Goal: Task Accomplishment & Management: Manage account settings

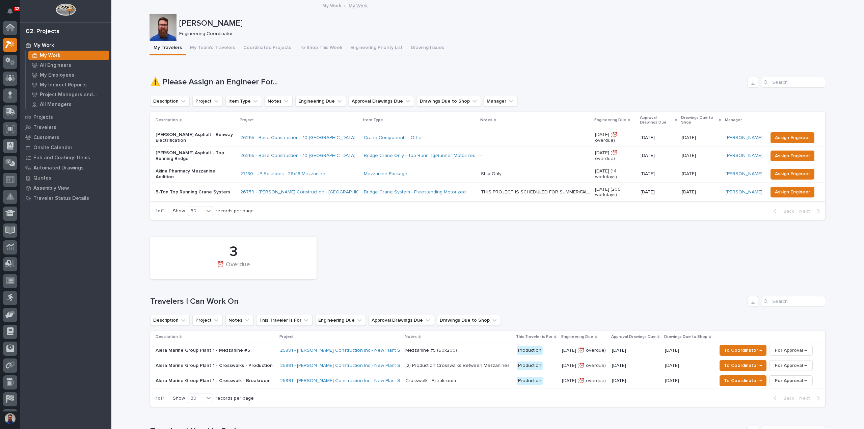
scroll to position [17, 0]
drag, startPoint x: 181, startPoint y: 247, endPoint x: 153, endPoint y: 238, distance: 29.8
click at [147, 247] on div "3 ⏰ Overdue" at bounding box center [487, 257] width 681 height 49
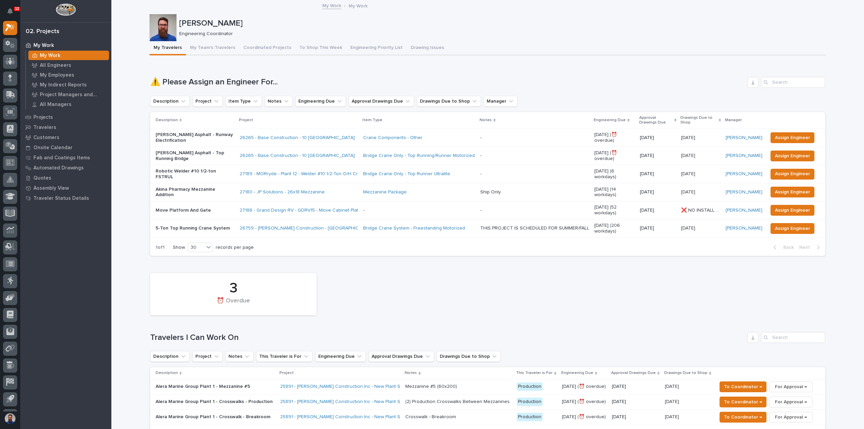
drag, startPoint x: 234, startPoint y: 257, endPoint x: 292, endPoint y: 295, distance: 69.5
click at [312, 295] on div "3 ⏰ Overdue" at bounding box center [233, 294] width 166 height 42
click at [217, 278] on div "3 ⏰ Overdue" at bounding box center [233, 293] width 160 height 35
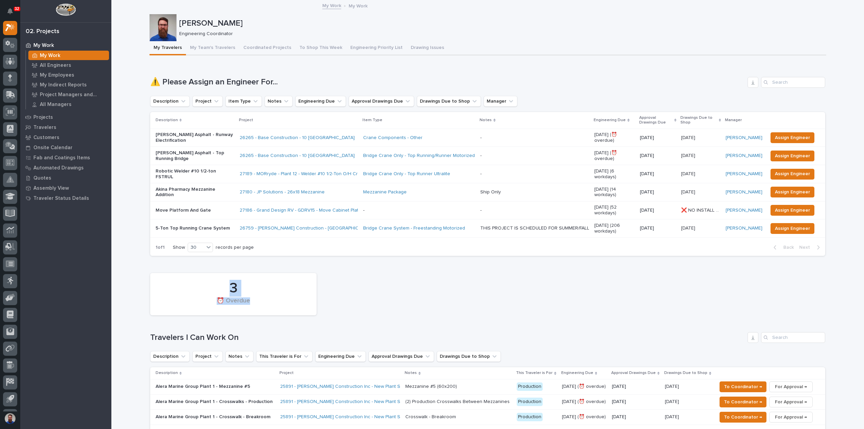
click at [244, 302] on div "⏰ Overdue" at bounding box center [233, 304] width 143 height 14
click at [267, 300] on div "⏰ Overdue" at bounding box center [233, 304] width 143 height 14
click at [309, 300] on div "3 ⏰ Overdue" at bounding box center [233, 293] width 160 height 35
click at [240, 299] on div "⏰ Overdue" at bounding box center [233, 304] width 143 height 14
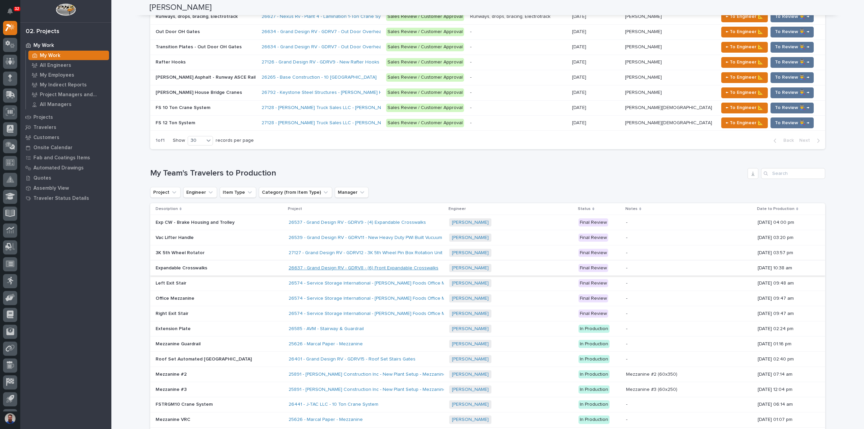
scroll to position [0, 0]
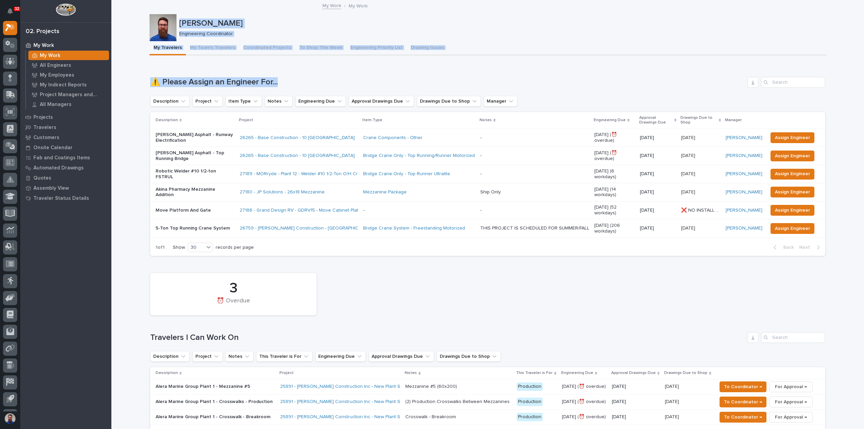
drag, startPoint x: 151, startPoint y: 17, endPoint x: 593, endPoint y: 67, distance: 444.7
click at [593, 67] on div "Loading... Saving… ⚠️ Please Assign an Engineer For... Description Project Item…" at bounding box center [487, 162] width 675 height 198
drag, startPoint x: 474, startPoint y: 68, endPoint x: 132, endPoint y: 27, distance: 344.4
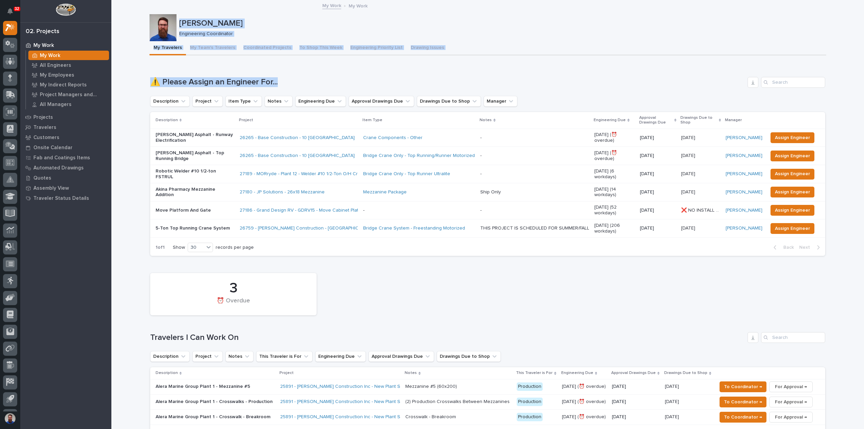
drag, startPoint x: 128, startPoint y: 15, endPoint x: 447, endPoint y: 75, distance: 324.8
drag, startPoint x: 447, startPoint y: 75, endPoint x: 452, endPoint y: 79, distance: 6.8
click at [447, 75] on div "Loading... Saving… ⚠️ Please Assign an Engineer For... Description Project Item…" at bounding box center [487, 162] width 675 height 198
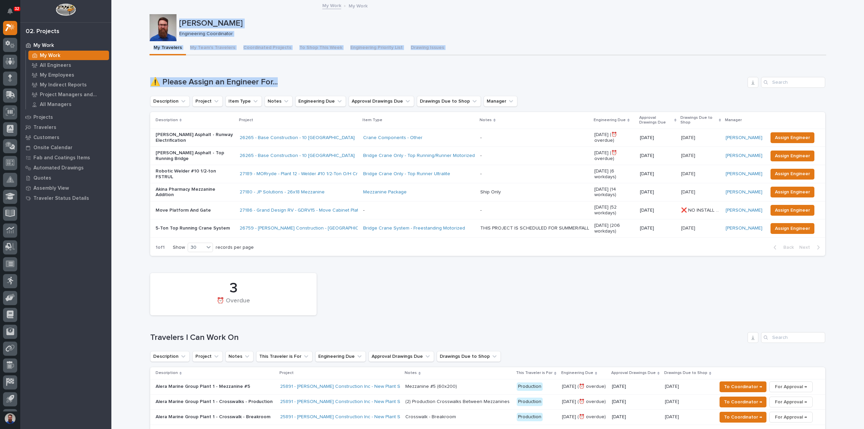
click at [395, 75] on div "Loading... Saving… ⚠️ Please Assign an Engineer For... Description Project Item…" at bounding box center [487, 162] width 675 height 198
drag, startPoint x: 312, startPoint y: 69, endPoint x: 127, endPoint y: 24, distance: 191.3
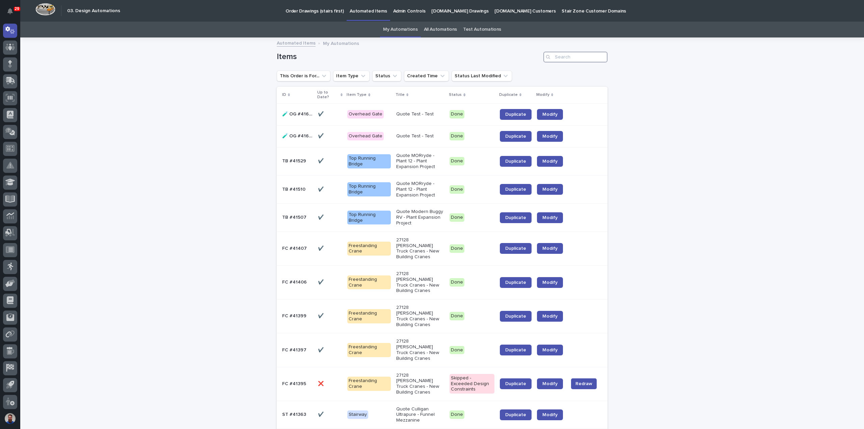
click at [593, 55] on input "Search" at bounding box center [575, 57] width 64 height 11
click at [437, 32] on link "All Automations" at bounding box center [440, 30] width 33 height 16
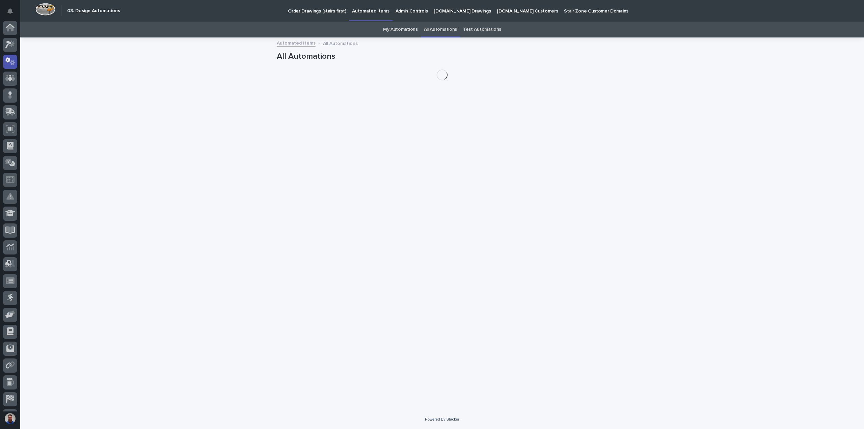
scroll to position [31, 0]
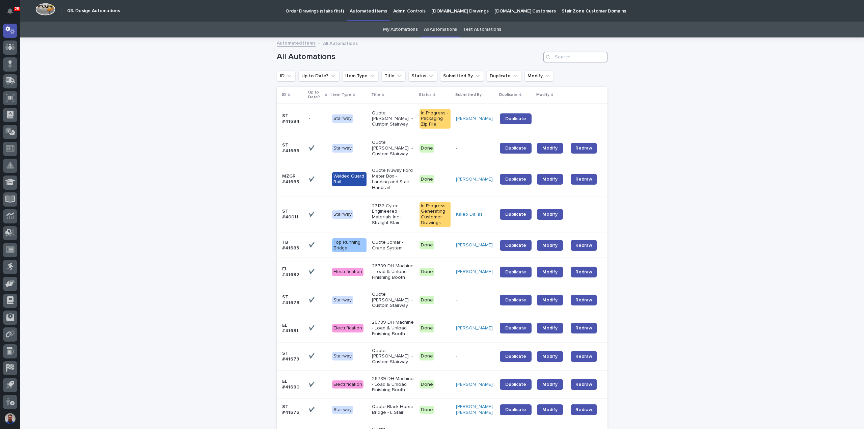
click at [565, 54] on input "Search" at bounding box center [575, 57] width 64 height 11
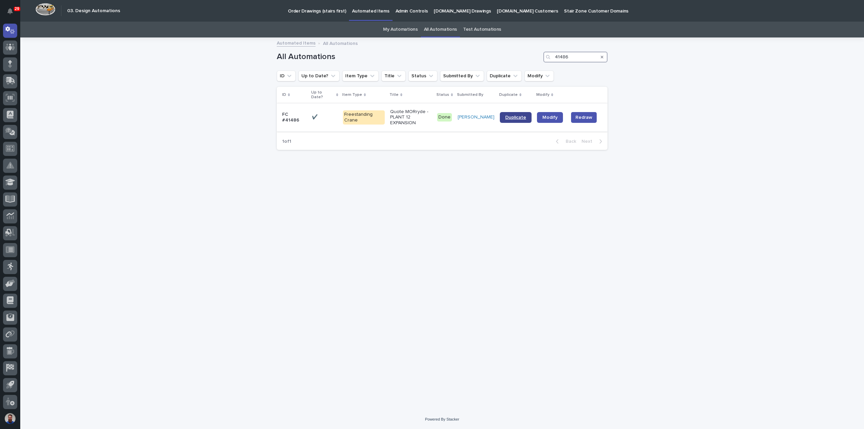
type input "41486"
click at [509, 115] on span "Duplicate" at bounding box center [515, 117] width 21 height 5
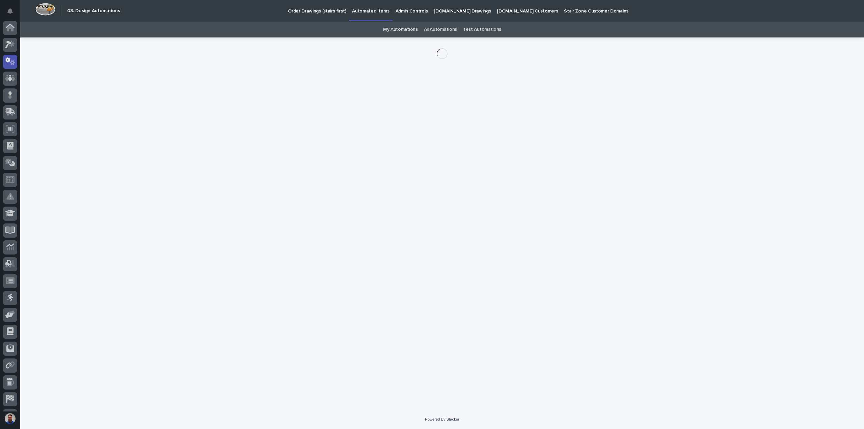
scroll to position [31, 0]
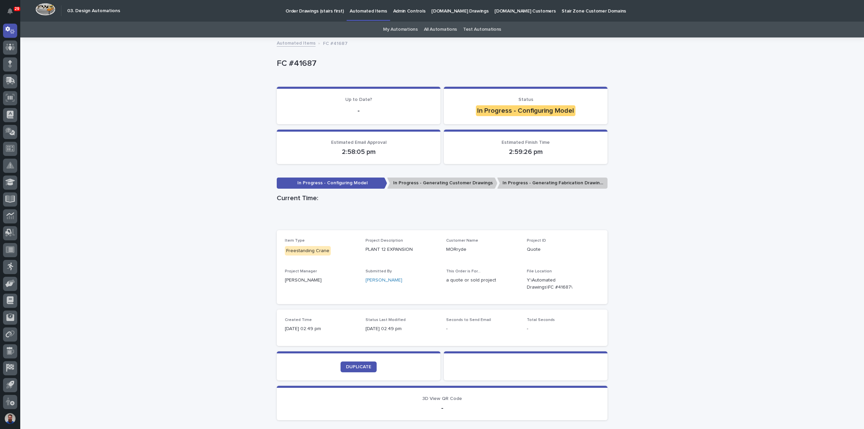
click at [401, 28] on link "My Automations" at bounding box center [400, 30] width 35 height 16
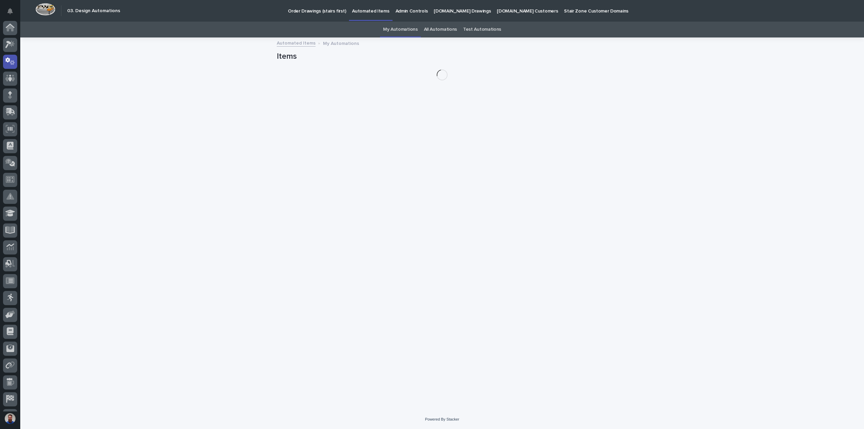
scroll to position [31, 0]
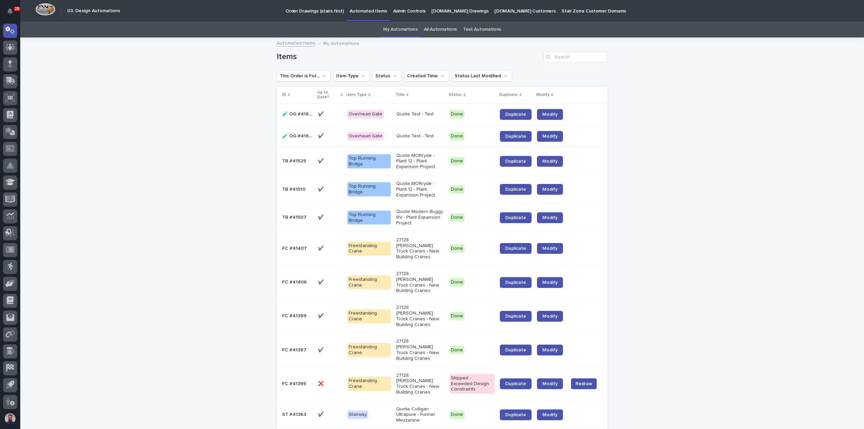
click at [430, 29] on link "All Automations" at bounding box center [440, 30] width 33 height 16
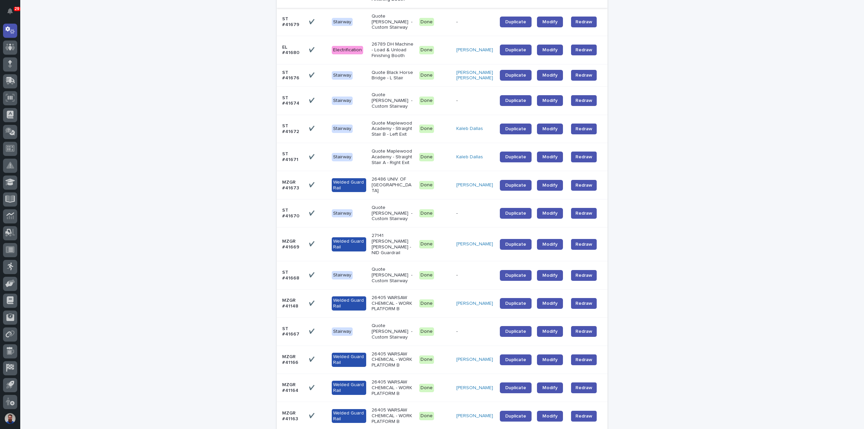
scroll to position [405, 0]
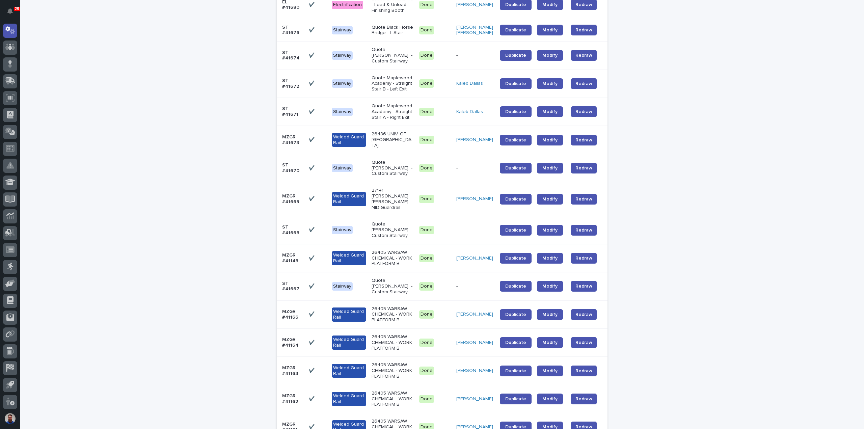
click at [742, 99] on div "Loading... Saving… Loading... Saving… All Automations ID Up to Date? Item Type …" at bounding box center [441, 124] width 843 height 983
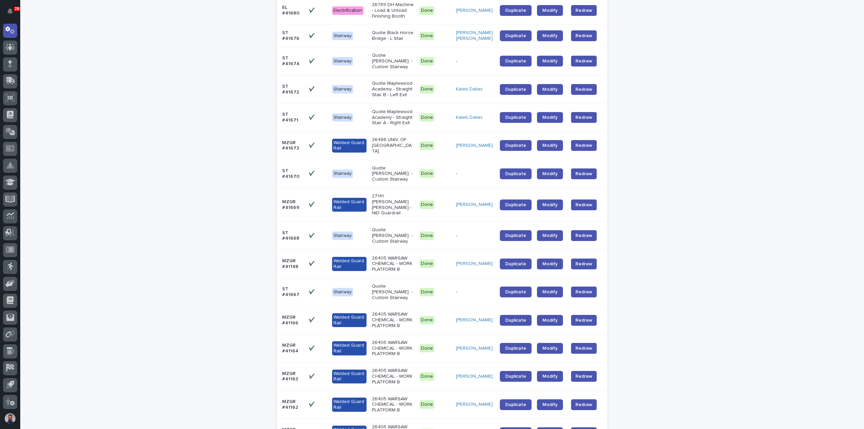
scroll to position [407, 0]
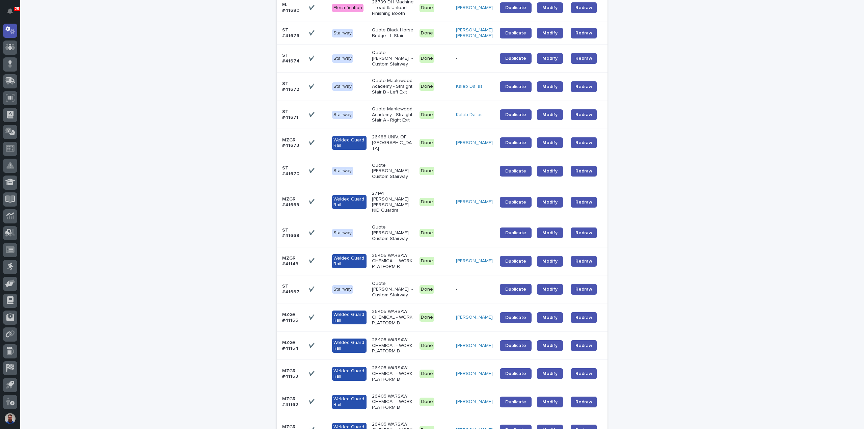
drag, startPoint x: 666, startPoint y: 136, endPoint x: 667, endPoint y: 152, distance: 15.9
click at [667, 136] on div "Loading... Saving… Loading... Saving… All Automations ID Up to Date? Item Type …" at bounding box center [441, 125] width 843 height 989
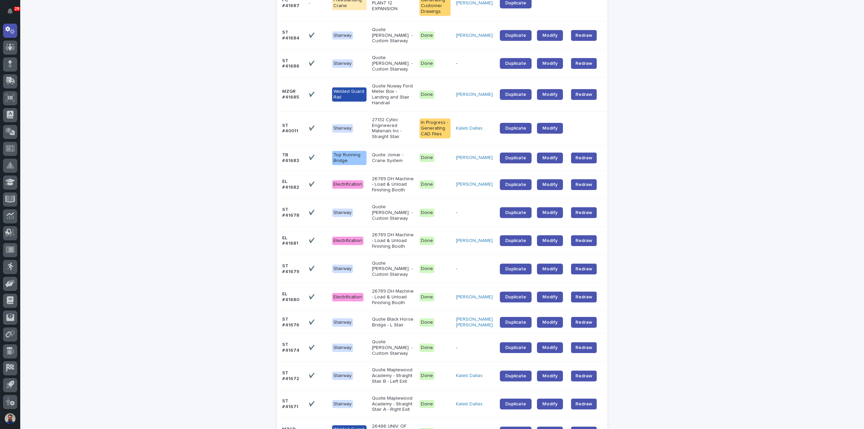
scroll to position [0, 0]
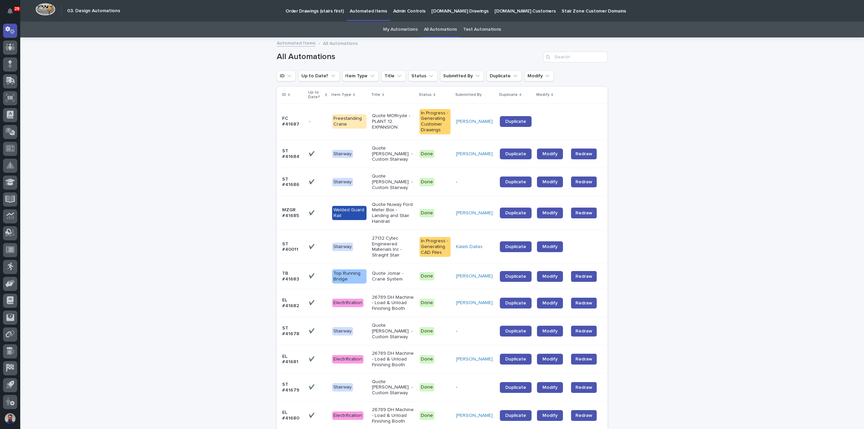
drag, startPoint x: 85, startPoint y: 176, endPoint x: 70, endPoint y: 87, distance: 90.6
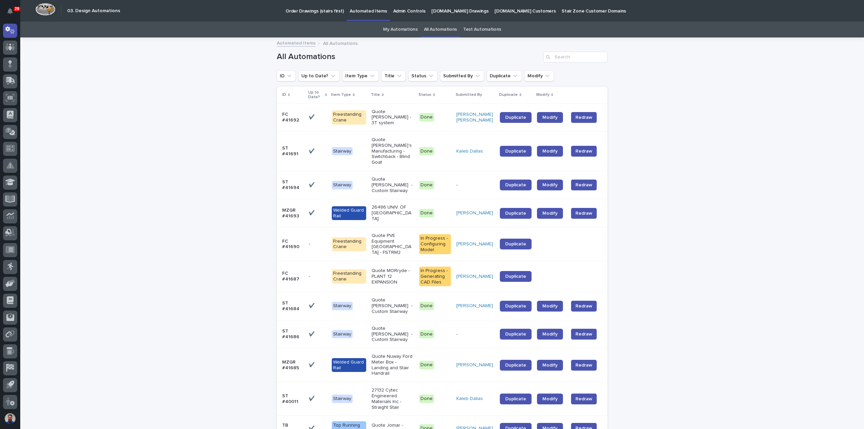
click at [399, 27] on link "My Automations" at bounding box center [400, 30] width 35 height 16
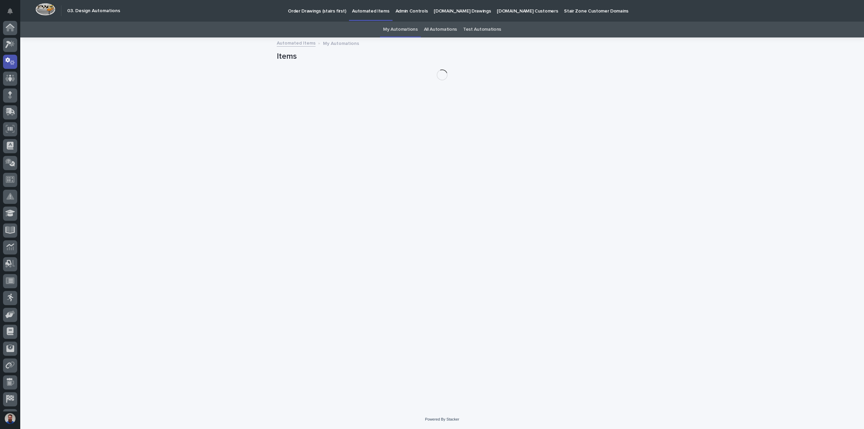
scroll to position [31, 0]
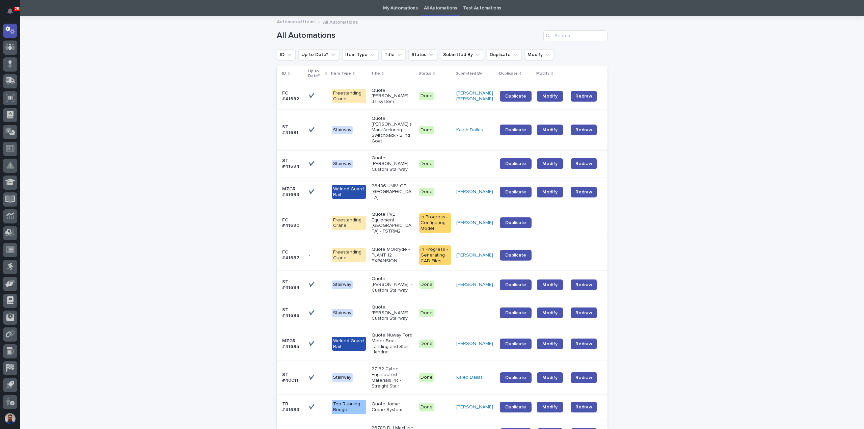
scroll to position [22, 0]
click at [516, 252] on span "Duplicate" at bounding box center [515, 254] width 21 height 5
click at [582, 31] on input "Search" at bounding box center [575, 35] width 64 height 11
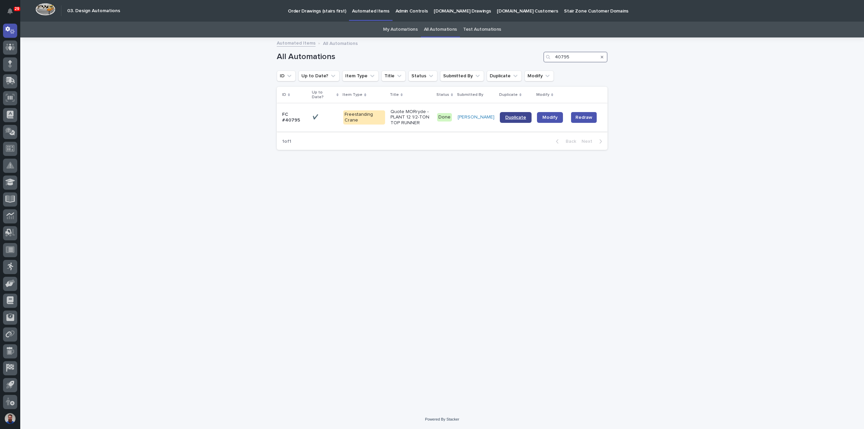
type input "40795"
click at [519, 115] on span "Duplicate" at bounding box center [515, 117] width 21 height 5
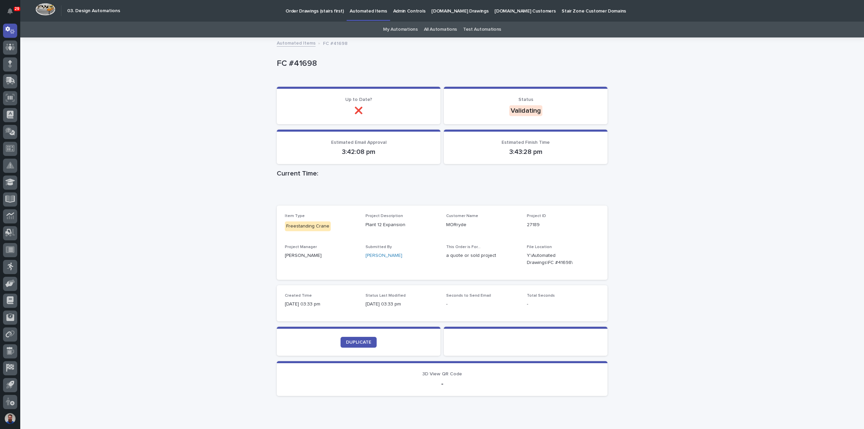
drag, startPoint x: 156, startPoint y: 138, endPoint x: 166, endPoint y: 107, distance: 32.6
click at [157, 137] on div "Loading... Saving… Loading... Saving… FC #41698 FC #41698 Sorry, there was an e…" at bounding box center [441, 236] width 843 height 397
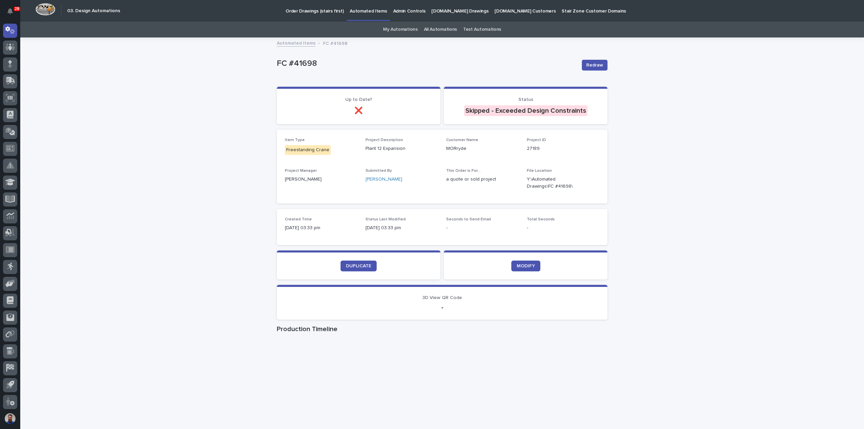
click at [699, 206] on div "Loading... Saving… Loading... Saving… FC #41698 Redraw FC #41698 Redraw Sorry, …" at bounding box center [441, 254] width 843 height 432
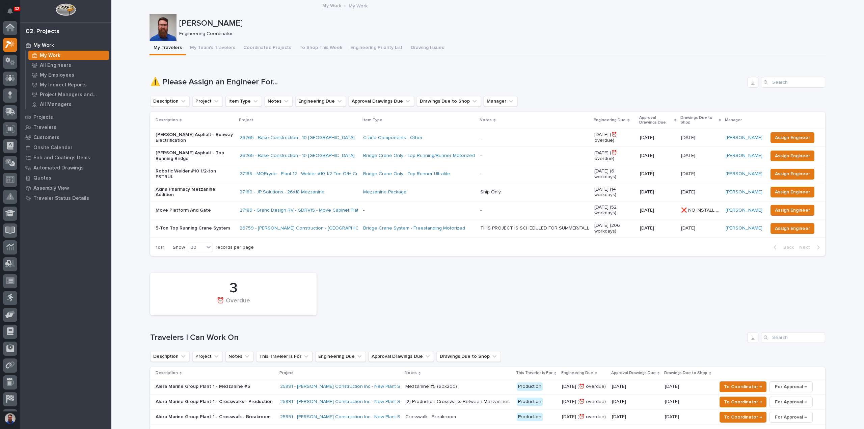
scroll to position [17, 0]
click at [790, 172] on span "Assign Engineer" at bounding box center [792, 174] width 35 height 8
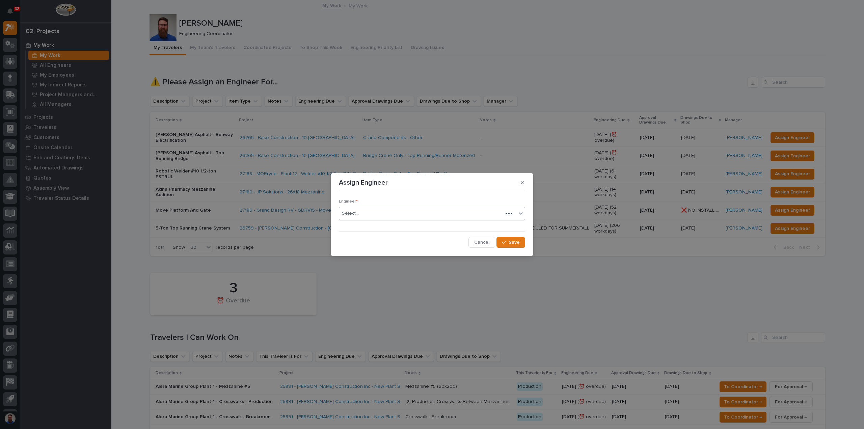
click at [381, 220] on div "Select..." at bounding box center [432, 213] width 186 height 13
type input "*****"
click at [514, 241] on span "Save" at bounding box center [513, 242] width 11 height 6
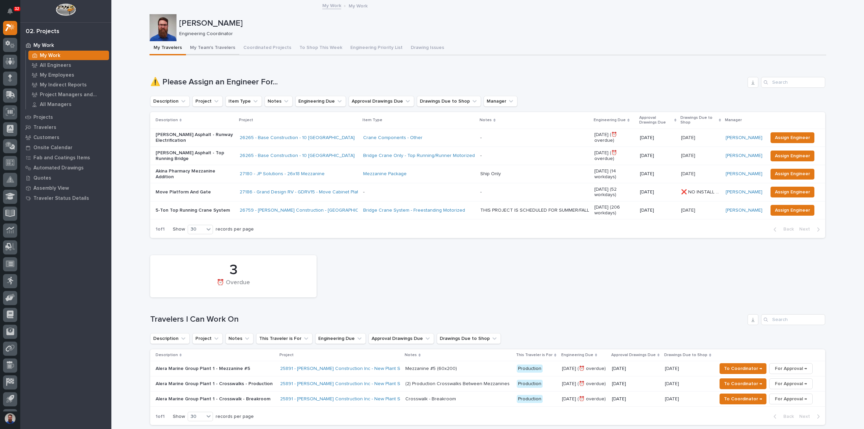
click at [212, 45] on button "My Team's Travelers" at bounding box center [212, 48] width 53 height 14
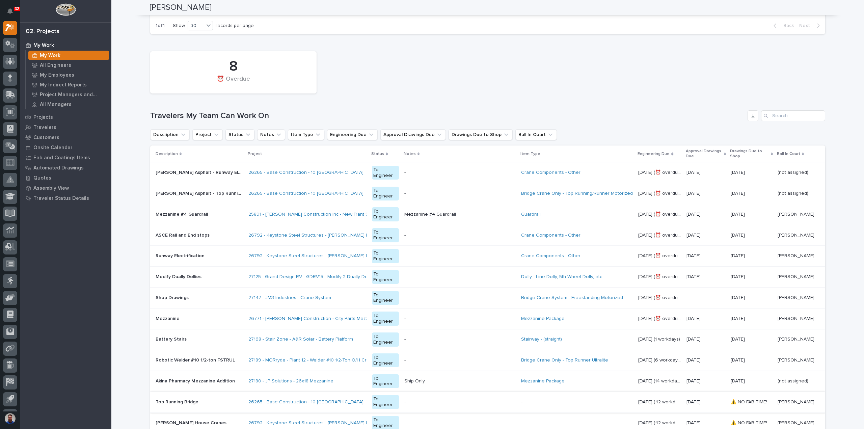
scroll to position [360, 0]
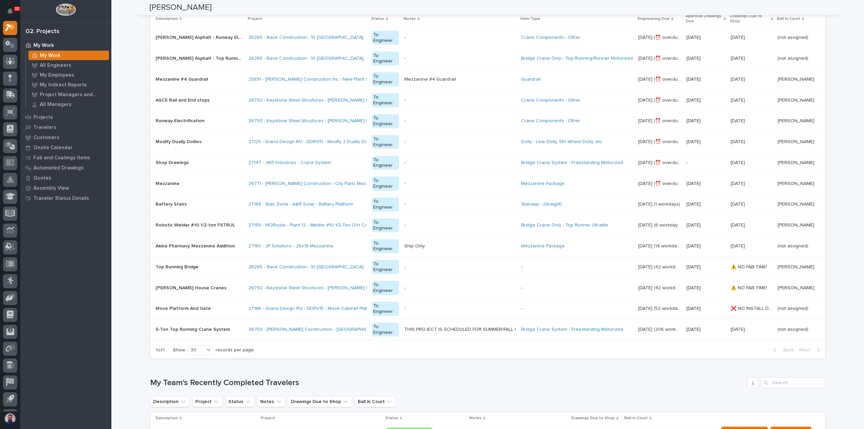
click at [130, 139] on div "Loading... Saving… Loading... Saving… [PERSON_NAME] [PERSON_NAME] Engineering C…" at bounding box center [487, 421] width 752 height 1561
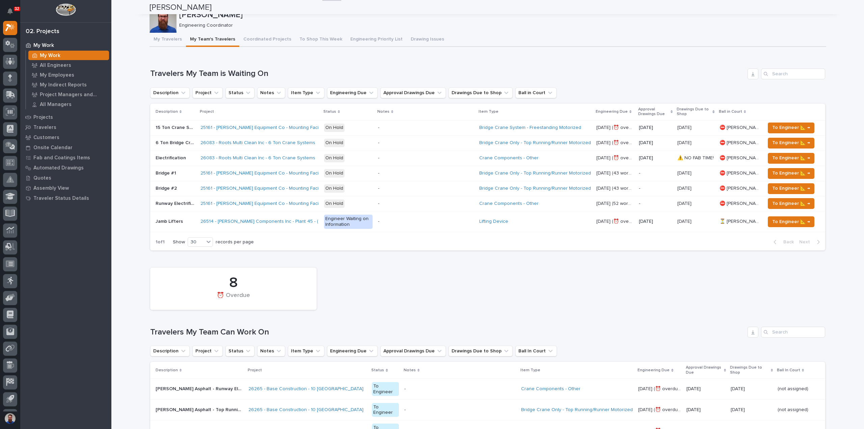
scroll to position [0, 0]
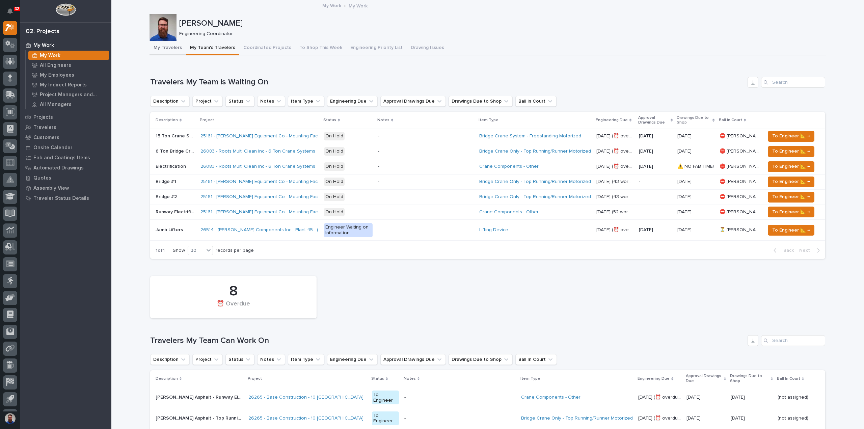
click at [159, 50] on button "My Travelers" at bounding box center [167, 48] width 36 height 14
